Goal: Task Accomplishment & Management: Use online tool/utility

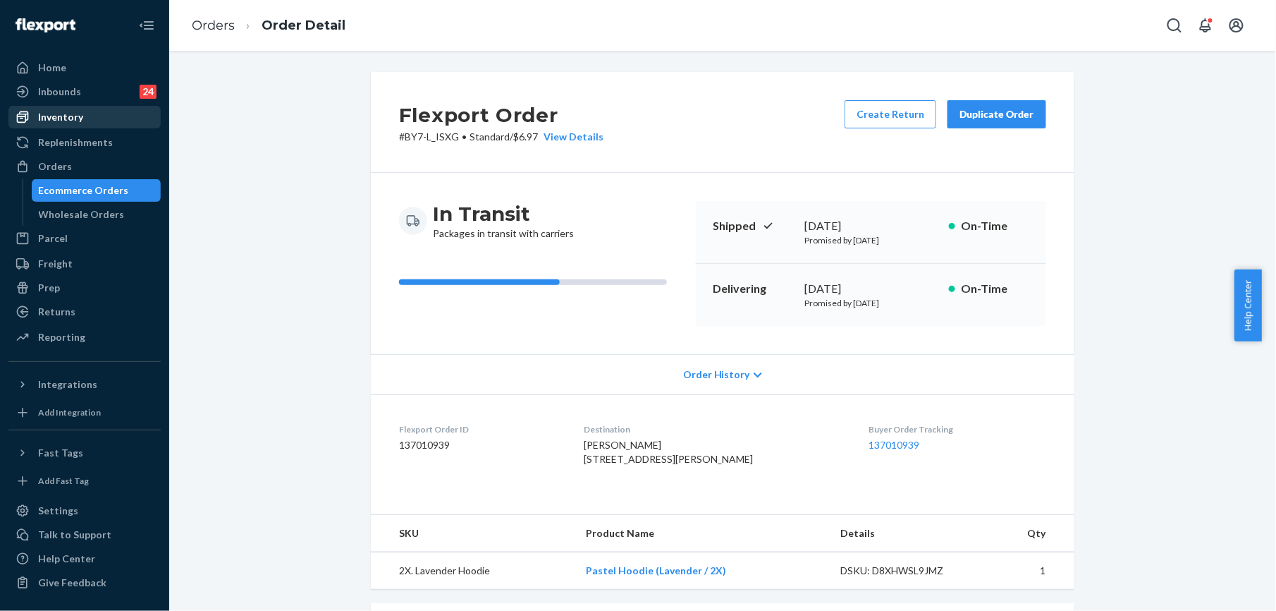
scroll to position [188, 0]
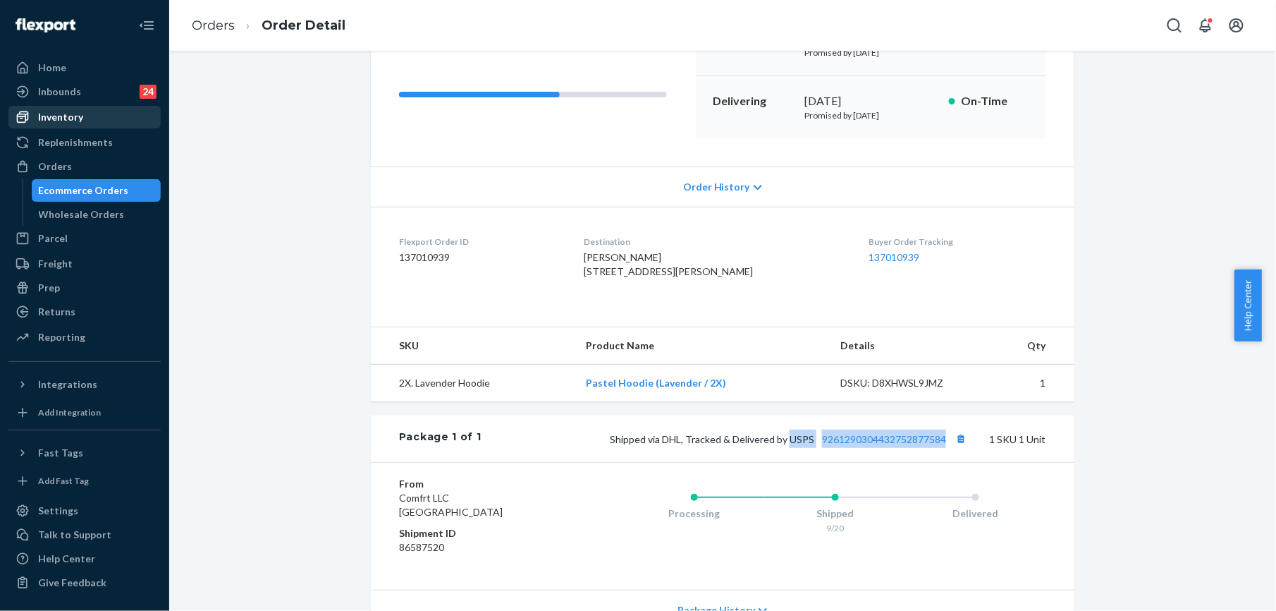
click at [80, 118] on div "Inventory" at bounding box center [60, 117] width 45 height 14
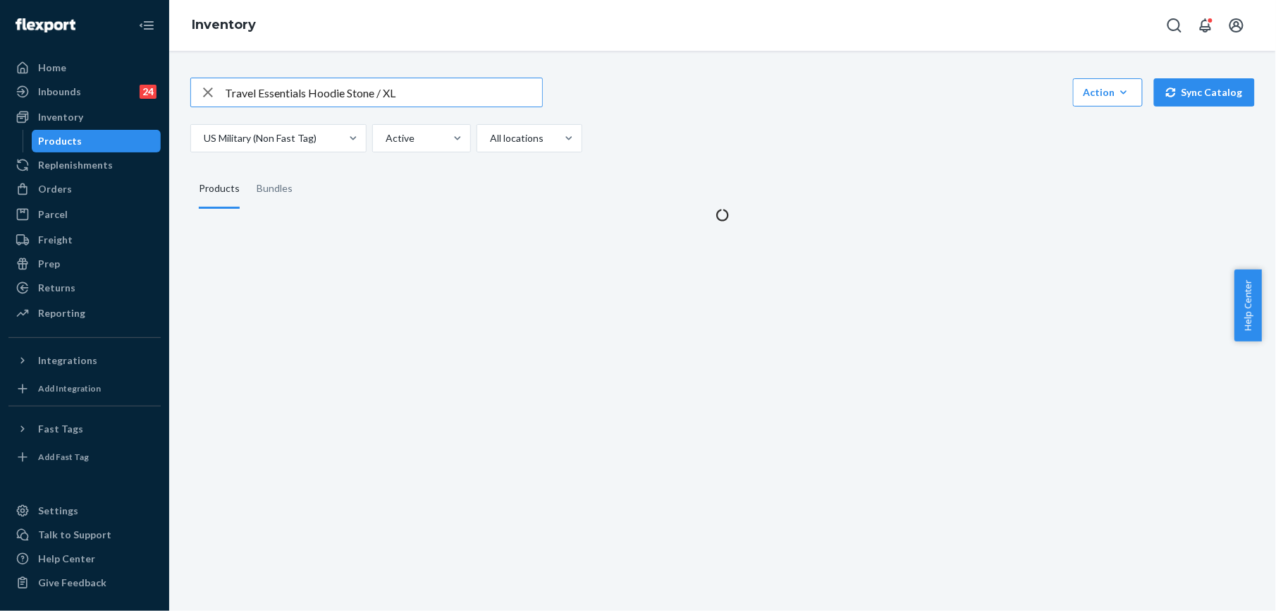
click at [206, 85] on icon "button" at bounding box center [208, 92] width 17 height 28
click at [276, 105] on input "text" at bounding box center [383, 92] width 317 height 28
paste input "Minimalist Hoodie - Pre-Order Navy / XS SKU"
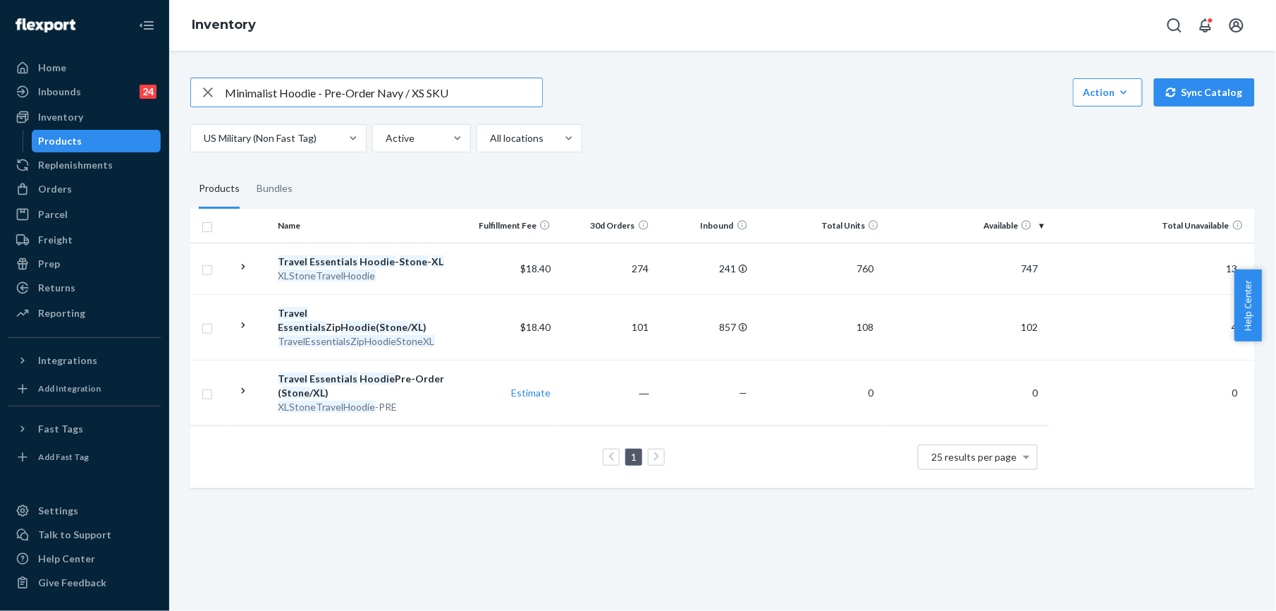
drag, startPoint x: 317, startPoint y: 90, endPoint x: 375, endPoint y: 94, distance: 58.0
click at [375, 94] on input "Minimalist Hoodie - Pre-Order Navy / XS SKU" at bounding box center [383, 92] width 317 height 28
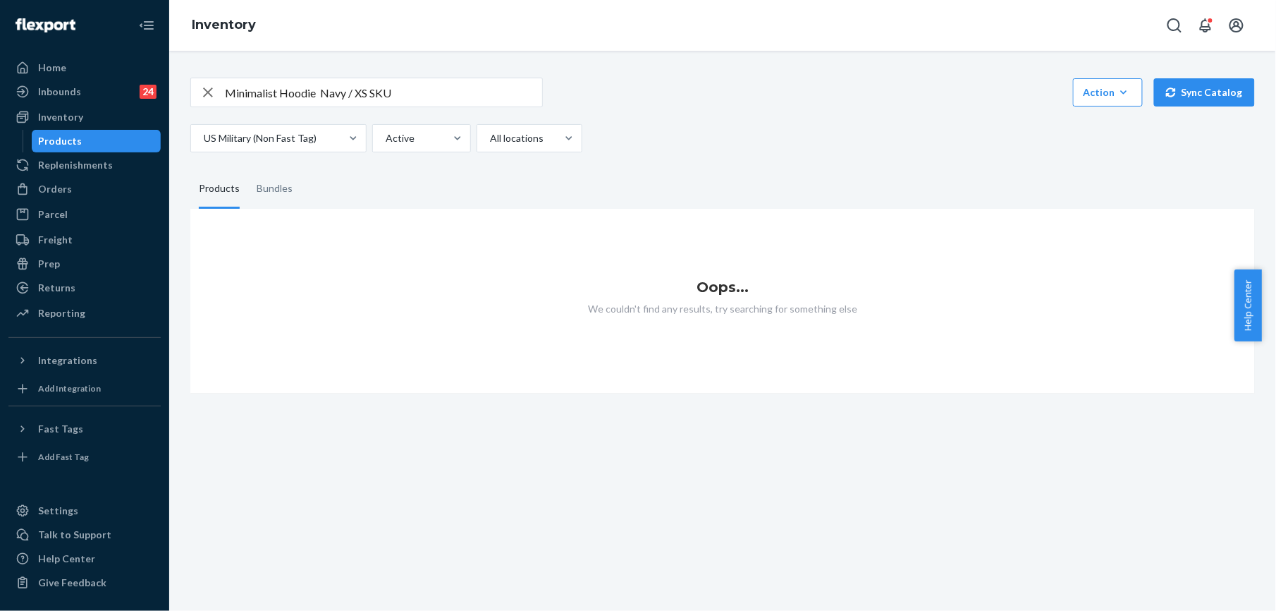
click at [402, 88] on input "Minimalist Hoodie Navy / XS SKU" at bounding box center [383, 92] width 317 height 28
type input "Minimalist Hoodie Navy / XS"
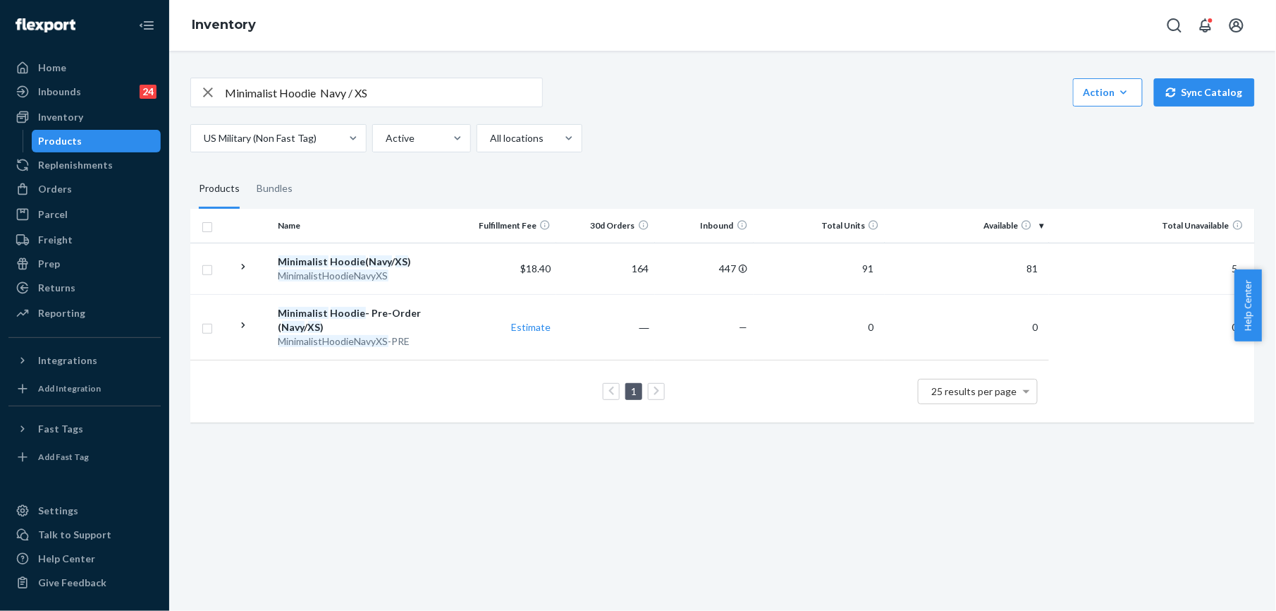
drag, startPoint x: 212, startPoint y: 93, endPoint x: 231, endPoint y: 94, distance: 19.8
click at [212, 93] on icon "button" at bounding box center [208, 92] width 17 height 28
click at [238, 96] on input "text" at bounding box center [383, 92] width 317 height 28
paste input "Signature Sweatpants Navy / XS"
type input "Signature Sweatpants Navy / XS"
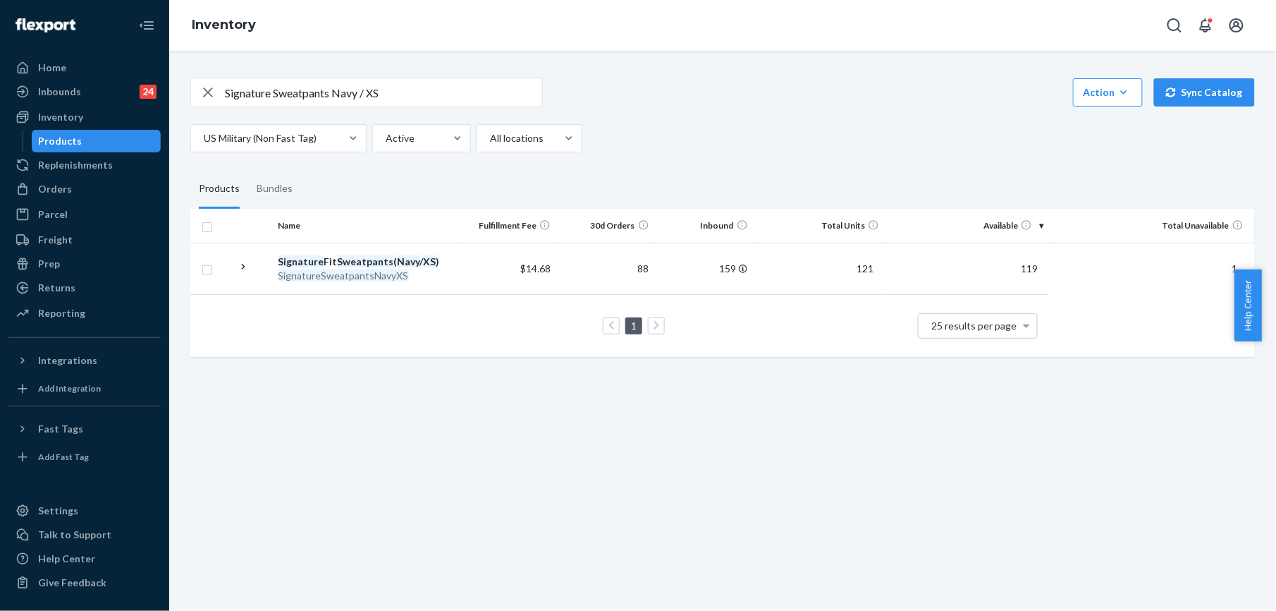
click at [209, 94] on icon "button" at bounding box center [208, 92] width 10 height 10
click at [248, 96] on input "text" at bounding box center [383, 92] width 317 height 28
paste input "Minimalist Kids Hoodie Powder Pink / M"
type input "Minimalist Kids Hoodie Powder Pink / M"
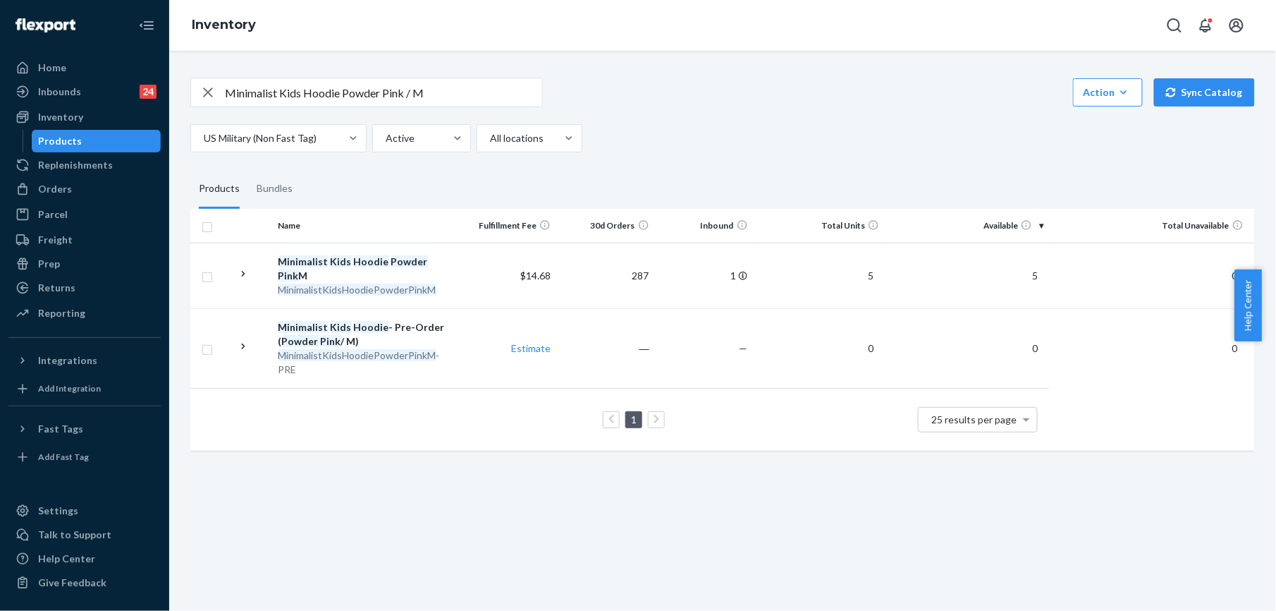
click at [210, 92] on icon "button" at bounding box center [208, 92] width 17 height 28
click at [265, 94] on input "text" at bounding box center [383, 92] width 317 height 28
paste input "Cloud Zip Kids Hoodie Wolf Grey / M SKU"
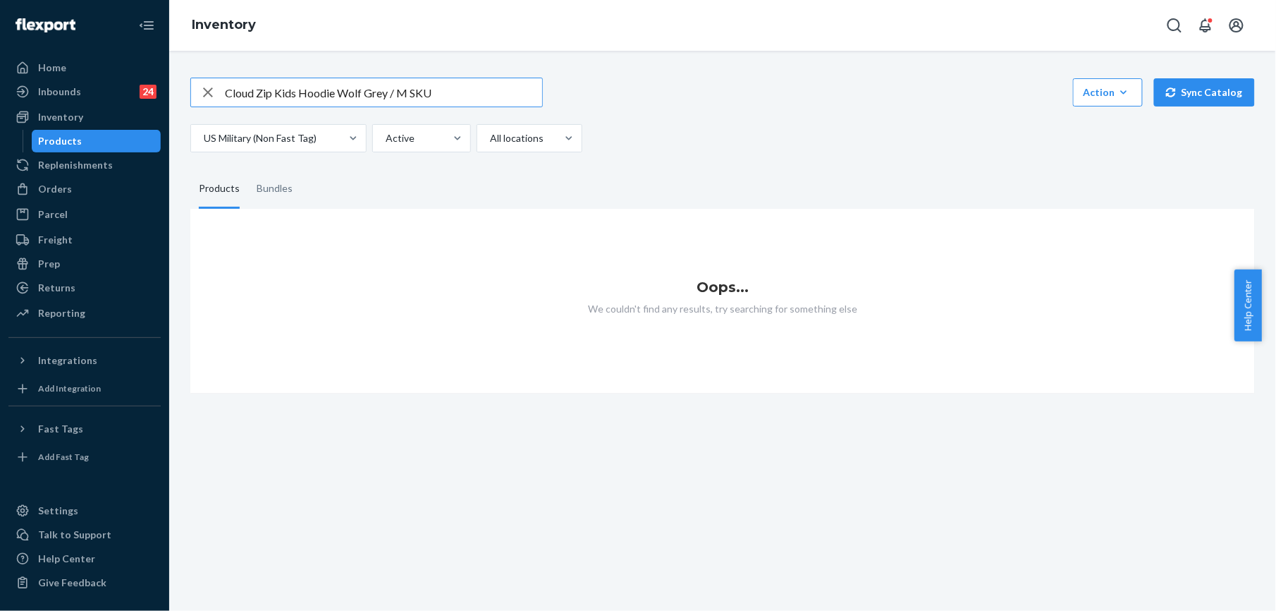
click at [427, 78] on input "Cloud Zip Kids Hoodie Wolf Grey / M SKU" at bounding box center [383, 92] width 317 height 28
type input "Cloud Zip Kids Hoodie Wolf Grey / M"
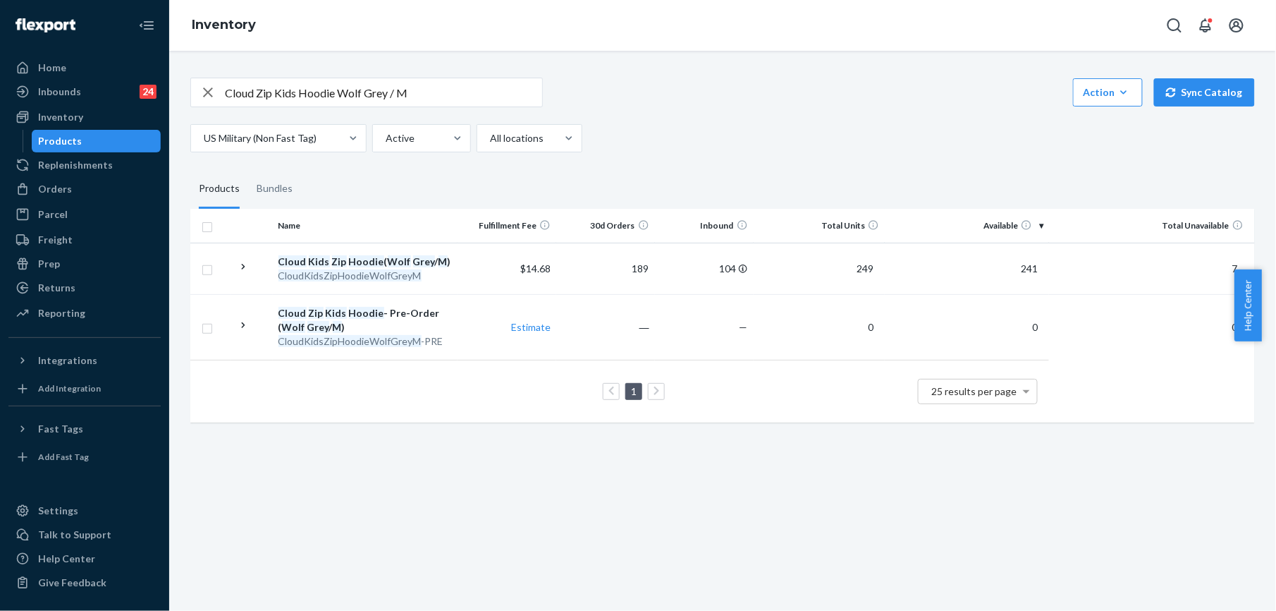
click at [207, 91] on icon "button" at bounding box center [208, 92] width 10 height 10
click at [250, 90] on input "text" at bounding box center [383, 92] width 317 height 28
paste input "Travel Essentials Hoodie Plum / XL"
type input "Travel Essentials Hoodie Plum / XL"
